Goal: Task Accomplishment & Management: Use online tool/utility

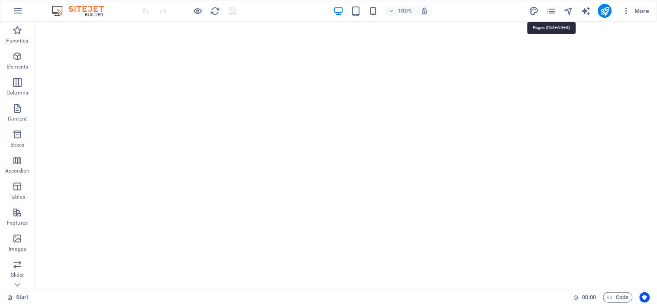
click at [551, 9] on icon "pages" at bounding box center [551, 11] width 10 height 10
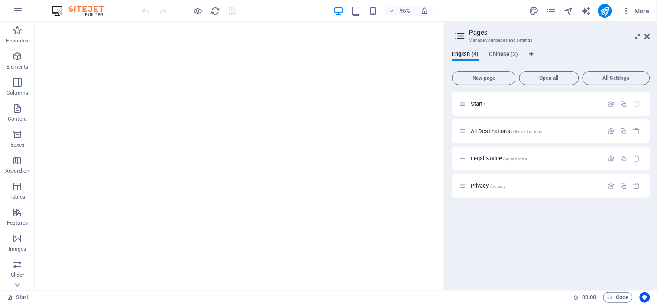
click at [516, 54] on span "Chinese (2)" at bounding box center [503, 55] width 29 height 12
click at [478, 103] on span "Start /" at bounding box center [478, 103] width 15 height 6
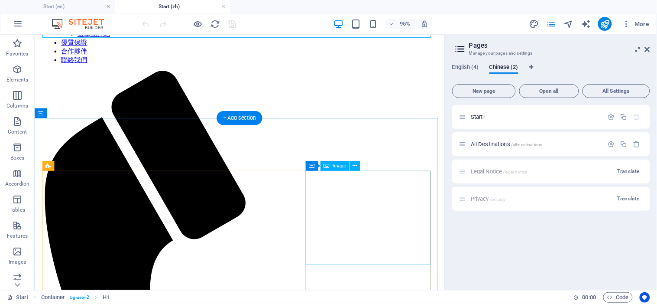
scroll to position [374, 0]
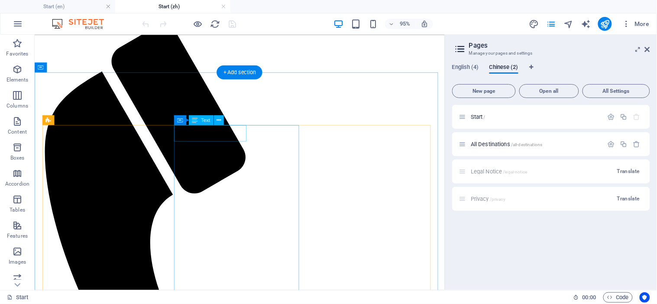
drag, startPoint x: 202, startPoint y: 138, endPoint x: 50, endPoint y: 197, distance: 163.0
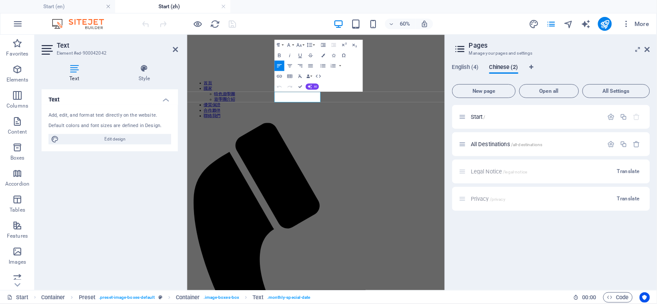
scroll to position [531, 0]
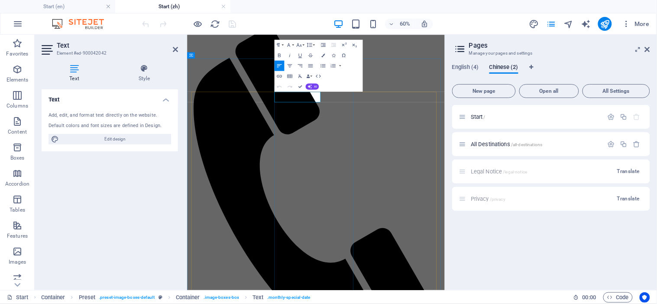
click at [175, 48] on icon at bounding box center [175, 49] width 5 height 7
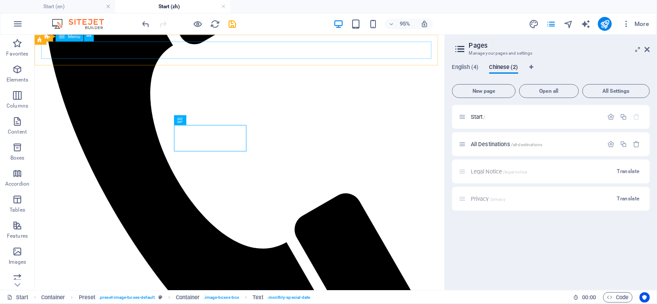
scroll to position [374, 0]
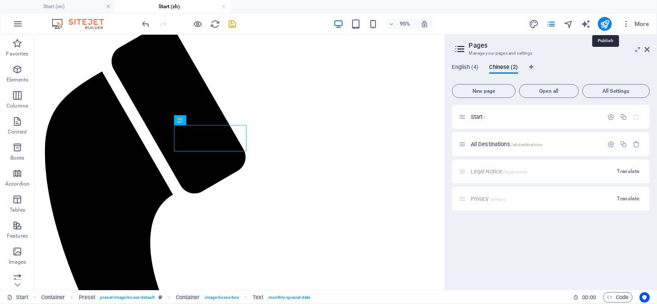
click at [606, 21] on icon "publish" at bounding box center [605, 24] width 10 height 10
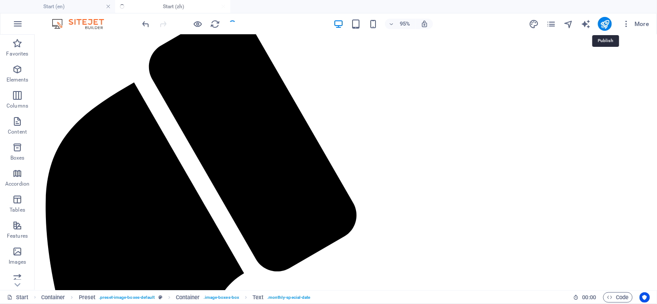
checkbox input "false"
